Goal: Information Seeking & Learning: Learn about a topic

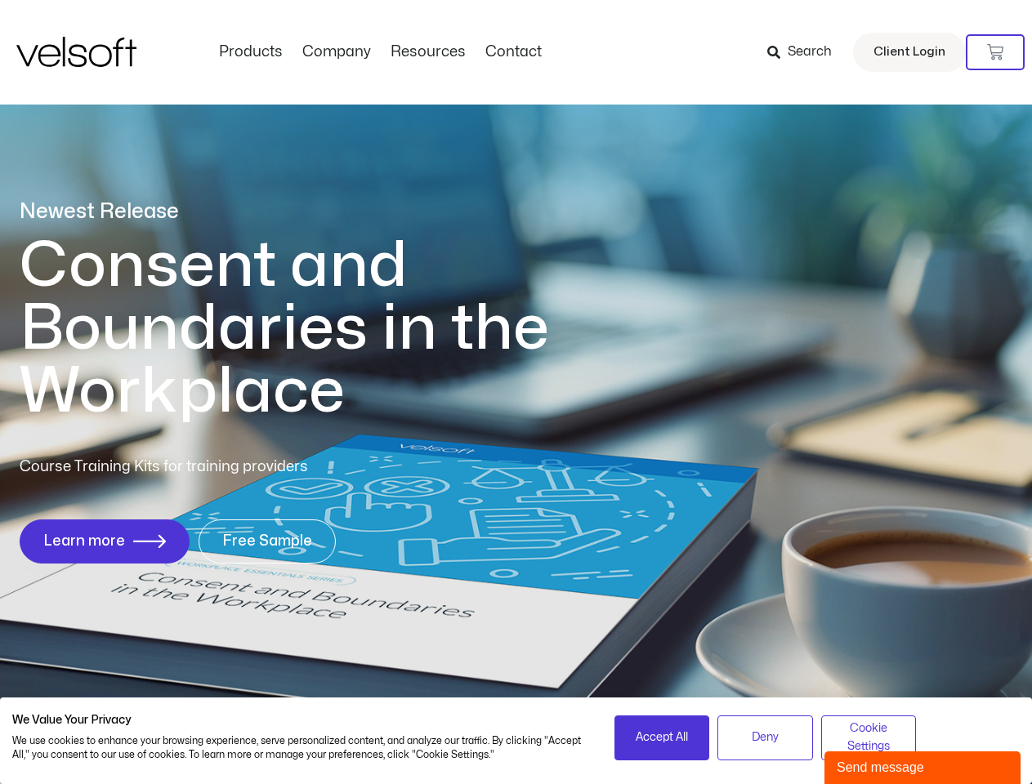
click at [516, 392] on h1 "Consent and Boundaries in the Workplace" at bounding box center [318, 329] width 596 height 189
click at [995, 52] on icon at bounding box center [995, 52] width 16 height 16
click at [662, 738] on span "Accept All" at bounding box center [662, 738] width 52 height 18
click at [765, 738] on span "Deny" at bounding box center [765, 738] width 27 height 18
click at [869, 738] on span "Cookie Settings" at bounding box center [869, 738] width 74 height 37
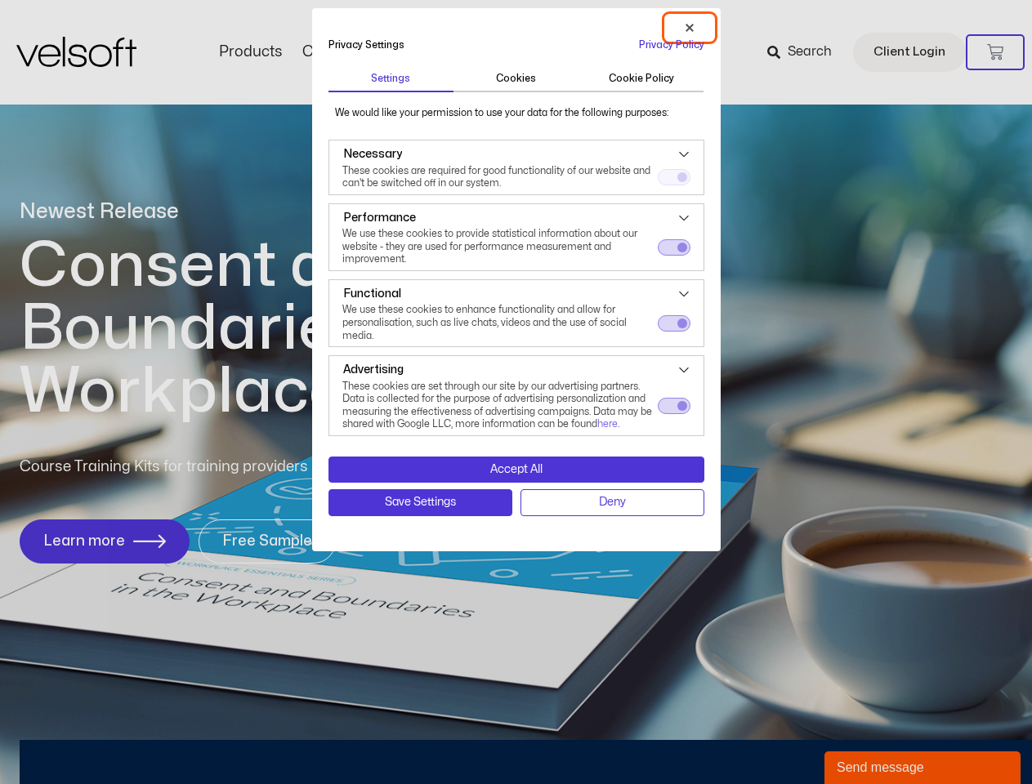
click at [909, 768] on div "Send message" at bounding box center [923, 768] width 172 height 20
